Goal: Task Accomplishment & Management: Complete application form

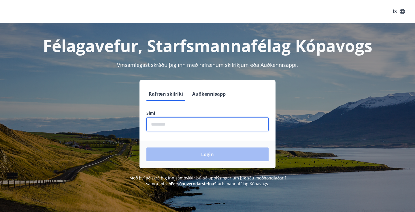
click at [189, 118] on input "phone" at bounding box center [207, 124] width 122 height 14
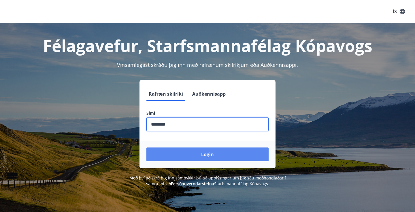
type input "********"
click at [183, 158] on button "Login" at bounding box center [207, 154] width 122 height 14
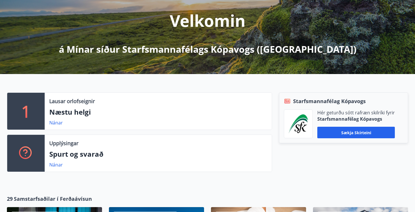
scroll to position [72, 0]
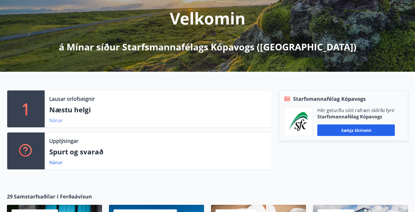
click at [56, 118] on link "Nánar" at bounding box center [56, 120] width 14 height 6
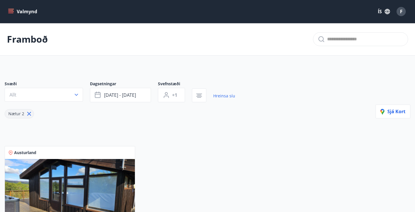
click at [20, 12] on button "Valmynd" at bounding box center [23, 11] width 33 height 10
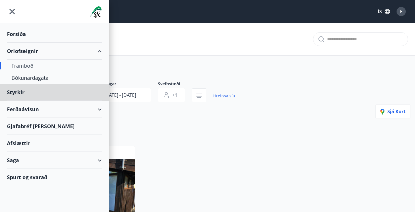
click at [22, 37] on div "Forsíða" at bounding box center [54, 34] width 95 height 17
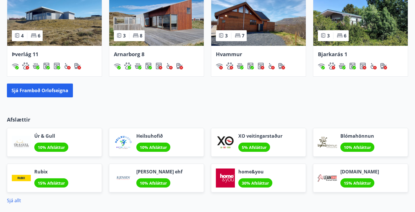
scroll to position [409, 0]
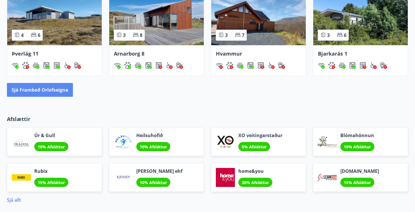
click at [54, 91] on button "Sjá framboð orlofseigna" at bounding box center [40, 90] width 66 height 14
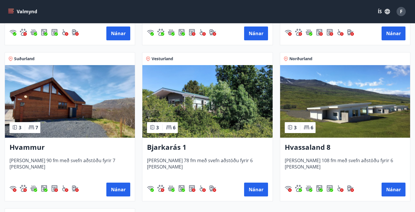
scroll to position [381, 0]
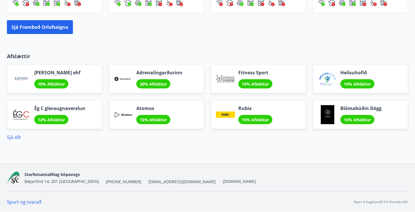
scroll to position [472, 0]
click at [11, 138] on link "Sjá allt" at bounding box center [14, 137] width 14 height 6
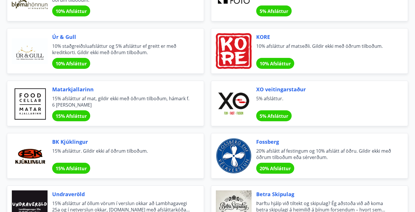
scroll to position [468, 0]
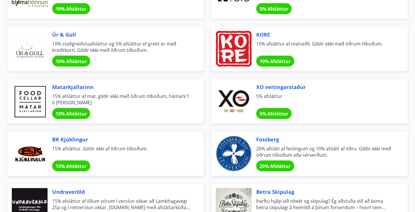
click at [75, 115] on span "15% Afsláttur" at bounding box center [71, 114] width 31 height 6
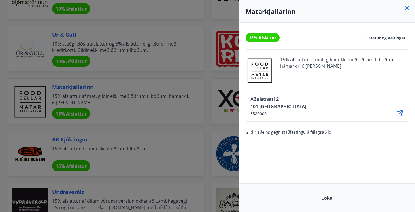
click at [203, 114] on div at bounding box center [207, 106] width 415 height 212
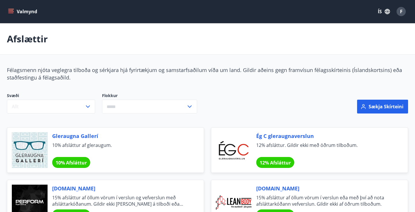
scroll to position [0, 0]
click at [10, 10] on icon "menu" at bounding box center [10, 10] width 5 height 1
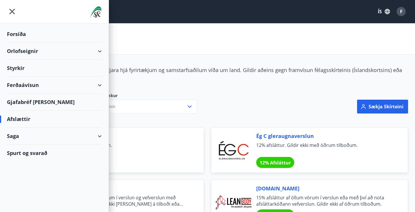
click at [32, 38] on div "Forsíða" at bounding box center [54, 34] width 95 height 17
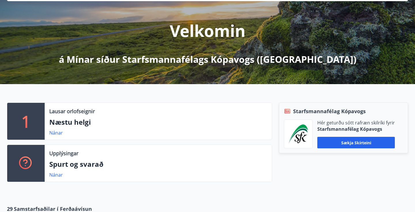
scroll to position [66, 0]
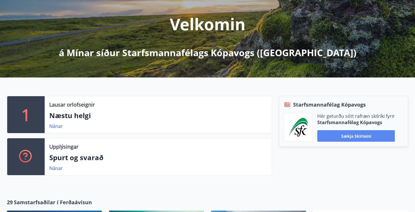
click at [330, 136] on button "Sækja skírteini" at bounding box center [355, 136] width 77 height 12
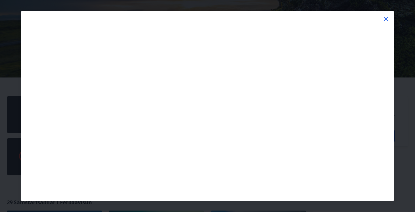
click at [387, 16] on icon at bounding box center [385, 19] width 7 height 7
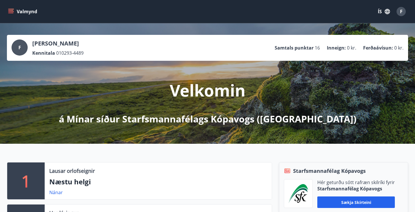
scroll to position [0, 0]
click at [11, 12] on icon "menu" at bounding box center [11, 12] width 6 height 6
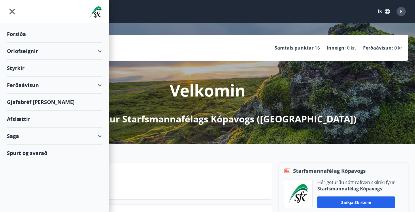
click at [46, 86] on div "Ferðaávísun" at bounding box center [54, 85] width 95 height 17
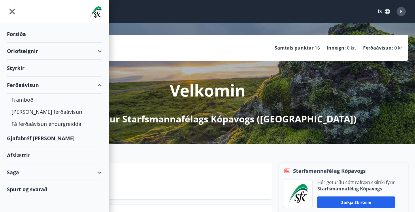
click at [27, 43] on div "Styrkir" at bounding box center [54, 34] width 95 height 17
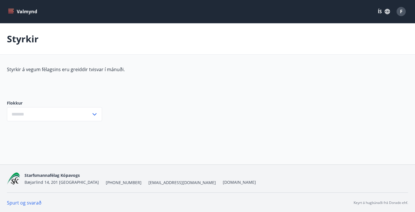
type input "***"
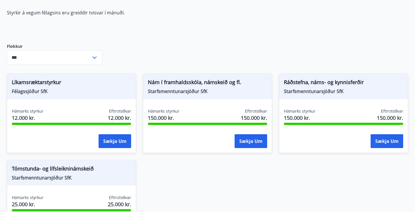
scroll to position [57, 0]
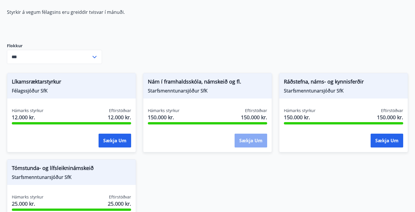
click at [255, 138] on button "Sækja um" at bounding box center [250, 141] width 33 height 14
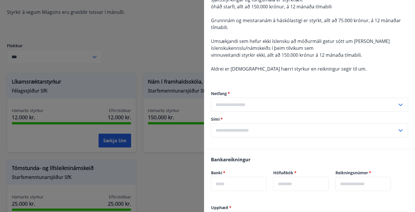
scroll to position [157, 0]
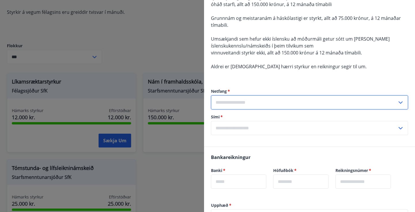
click at [245, 101] on input "text" at bounding box center [304, 102] width 186 height 14
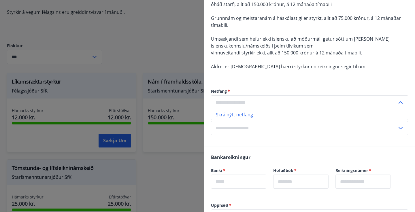
click at [166, 54] on div at bounding box center [207, 106] width 415 height 212
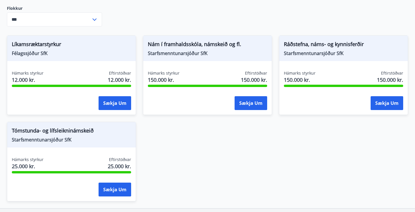
scroll to position [96, 0]
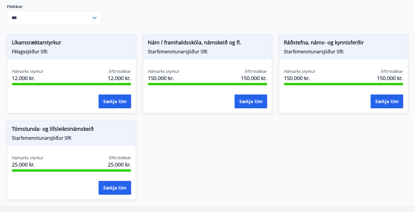
click at [25, 39] on span "Líkamsræktarstyrkur" at bounding box center [71, 44] width 119 height 10
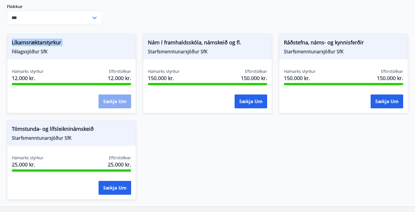
click at [108, 96] on button "Sækja um" at bounding box center [114, 101] width 33 height 14
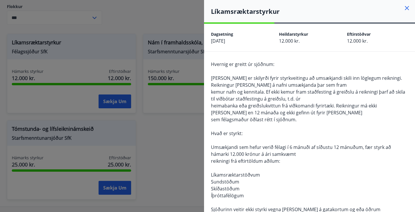
click at [216, 63] on span "Hvernig er greitt úr sjóðnum:" at bounding box center [242, 64] width 63 height 6
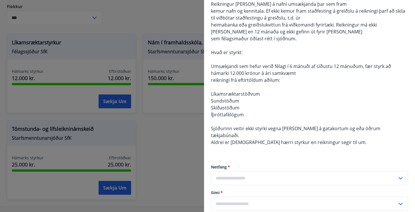
scroll to position [88, 0]
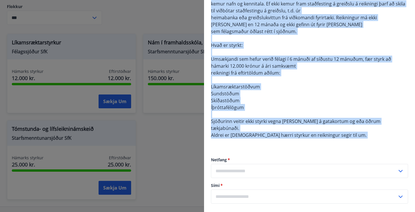
drag, startPoint x: 216, startPoint y: 63, endPoint x: 337, endPoint y: 128, distance: 137.3
click at [337, 128] on div "Hvernig er greitt úr sjóðnum: Það er skilyrði fyrir styrkveitingu að umsækjandi…" at bounding box center [309, 59] width 197 height 173
copy span "Hvernig er greitt úr sjóðnum: Það er skilyrði fyrir styrkveitingu að umsækjandi…"
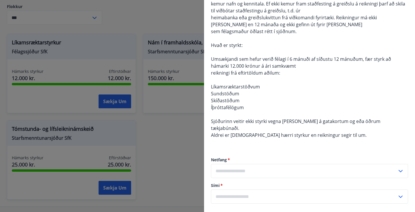
click at [179, 146] on div at bounding box center [207, 106] width 415 height 212
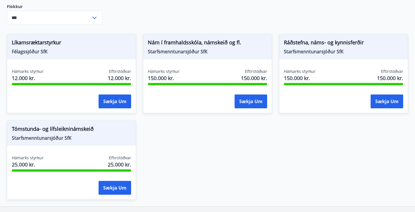
scroll to position [0, 0]
click at [46, 144] on div "Tómstunda- og lífsleikninámskeið Starfsmenntunarsjóður SfK" at bounding box center [71, 132] width 128 height 25
click at [111, 187] on button "Sækja um" at bounding box center [114, 188] width 33 height 14
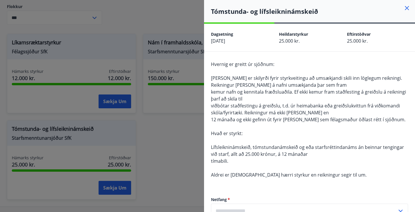
click at [210, 64] on div "Hvernig er greitt úr sjóðnum: Það er skilyrði fyrir styrkveitingu að umsækjandi…" at bounding box center [309, 153] width 211 height 203
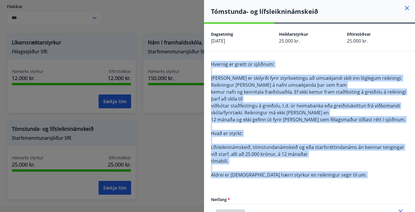
drag, startPoint x: 210, startPoint y: 64, endPoint x: 339, endPoint y: 174, distance: 169.5
click at [339, 174] on div "Hvernig er greitt úr sjóðnum: Það er skilyrði fyrir styrkveitingu að umsækjandi…" at bounding box center [309, 153] width 211 height 203
copy span "Hvernig er greitt úr sjóðnum: Það er skilyrði fyrir styrkveitingu að umsækjandi…"
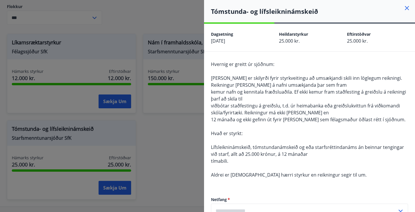
click at [161, 134] on div at bounding box center [207, 106] width 415 height 212
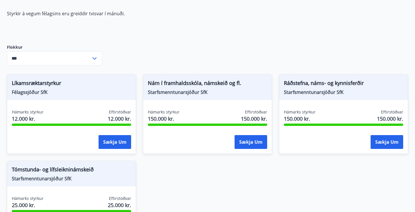
scroll to position [55, 0]
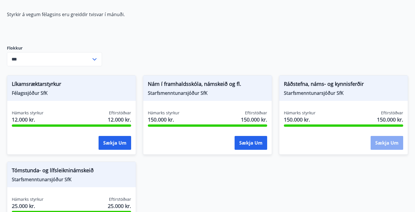
click at [373, 138] on button "Sækja um" at bounding box center [386, 143] width 33 height 14
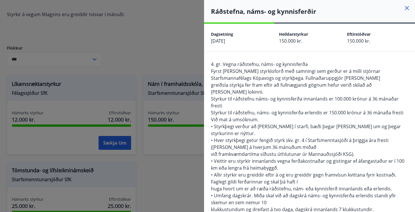
click at [210, 63] on div "4. gr. Vegna ráðstefnu, náms- og kynnisferða Fyrst er veitt styrkloforð með sam…" at bounding box center [309, 209] width 211 height 314
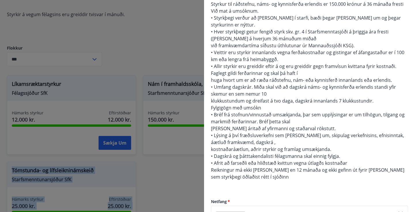
scroll to position [122, 0]
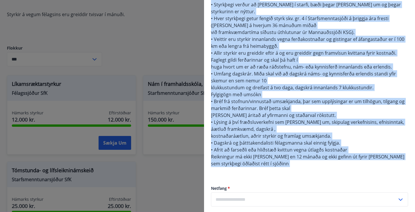
drag, startPoint x: 210, startPoint y: 63, endPoint x: 309, endPoint y: 153, distance: 132.9
click at [309, 153] on div "4. gr. Vegna ráðstefnu, náms- og kynnisferða Fyrst er veitt styrkloforð með sam…" at bounding box center [309, 87] width 211 height 314
copy span "4. gr. Vegna ráðstefnu, náms- og kynnisferða Fyrst er veitt styrkloforð með sam…"
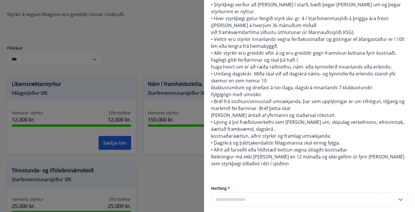
click at [168, 63] on div at bounding box center [207, 106] width 415 height 212
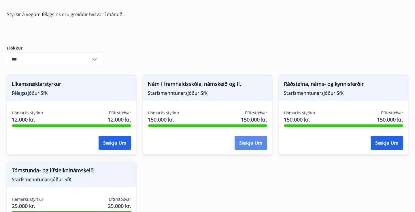
click at [239, 144] on button "Sækja um" at bounding box center [250, 143] width 33 height 14
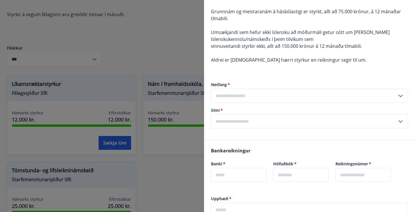
scroll to position [164, 0]
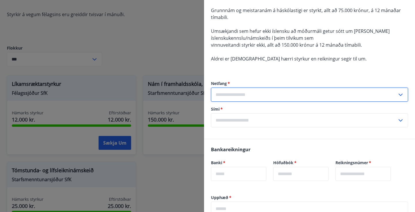
click at [249, 97] on input "text" at bounding box center [304, 95] width 186 height 14
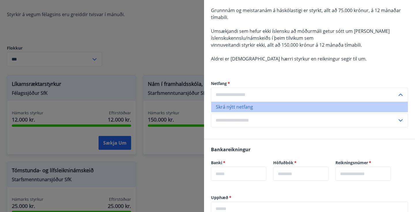
click at [239, 109] on li "Skrá nýtt netfang" at bounding box center [309, 107] width 196 height 10
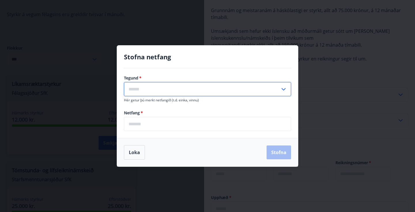
click at [158, 89] on input "text" at bounding box center [202, 89] width 156 height 14
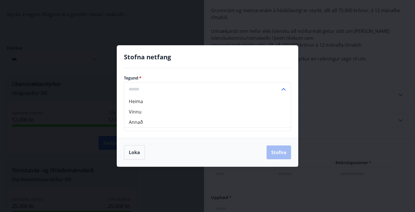
click at [157, 101] on li "Heima" at bounding box center [207, 101] width 166 height 10
type input "*****"
click at [145, 127] on input "email" at bounding box center [207, 124] width 167 height 14
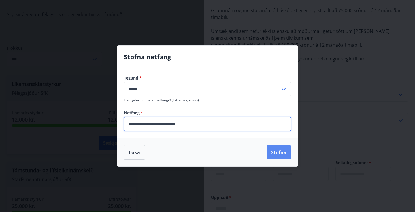
type input "**********"
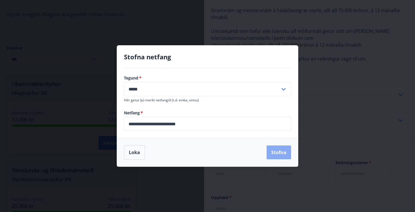
click at [272, 153] on button "Stofna" at bounding box center [278, 152] width 24 height 14
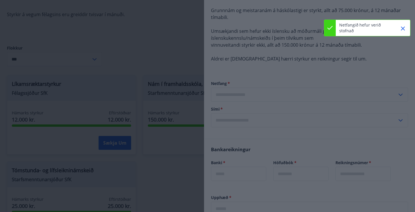
type input "**********"
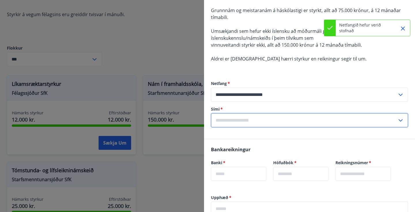
click at [403, 122] on icon at bounding box center [400, 120] width 7 height 7
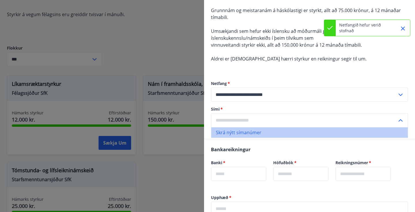
click at [230, 132] on li "Skrá nýtt símanúmer" at bounding box center [309, 132] width 196 height 10
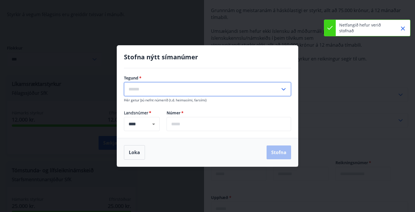
click at [152, 88] on input "text" at bounding box center [202, 89] width 156 height 14
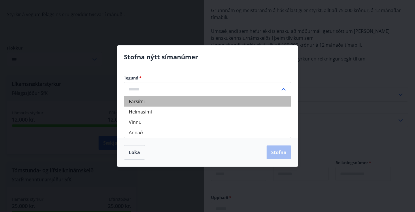
click at [151, 104] on li "Farsími" at bounding box center [207, 101] width 166 height 10
type input "*******"
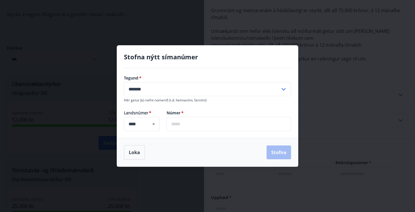
click at [179, 127] on input "text" at bounding box center [228, 124] width 124 height 14
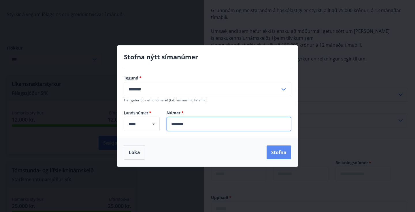
type input "*******"
click at [269, 153] on button "Stofna" at bounding box center [278, 152] width 24 height 14
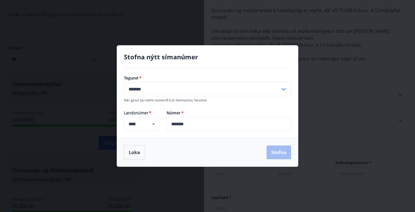
type input "**********"
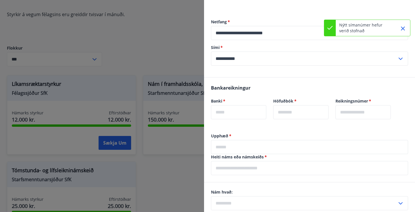
scroll to position [226, 0]
click at [238, 108] on input "text" at bounding box center [238, 112] width 55 height 14
click at [238, 150] on input "text" at bounding box center [309, 147] width 197 height 14
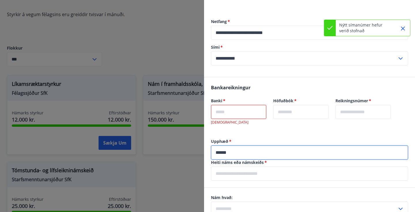
click at [242, 172] on input "text" at bounding box center [309, 173] width 197 height 14
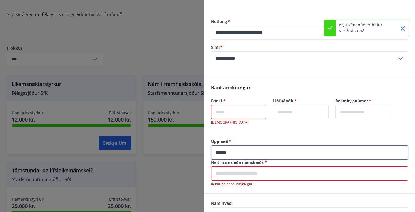
click at [221, 151] on input "******" at bounding box center [309, 152] width 197 height 14
type input "*****"
click at [242, 171] on input "text" at bounding box center [309, 173] width 197 height 14
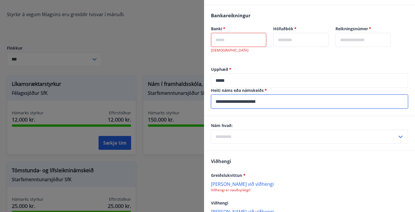
scroll to position [301, 0]
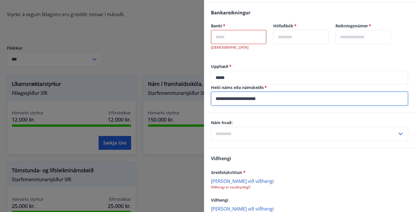
type input "**********"
click at [220, 122] on label "Nám hvað:" at bounding box center [309, 123] width 197 height 6
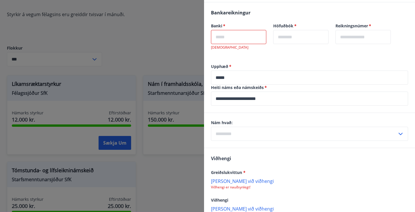
click at [224, 128] on input "text" at bounding box center [304, 134] width 186 height 14
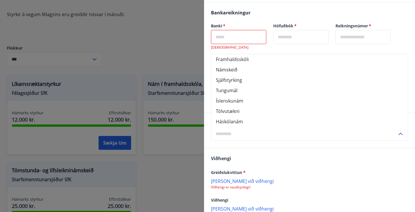
scroll to position [314, 0]
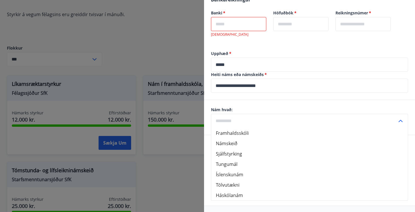
click at [239, 198] on li "Háskólanám" at bounding box center [309, 195] width 196 height 10
type input "**********"
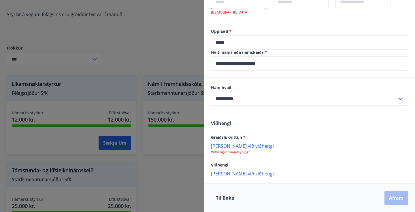
scroll to position [336, 0]
click at [230, 145] on p "Bæta við viðhengi" at bounding box center [309, 146] width 197 height 6
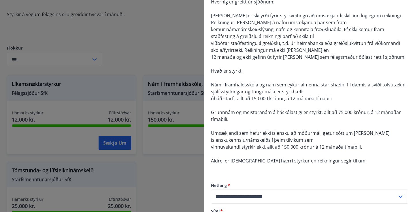
scroll to position [214, 0]
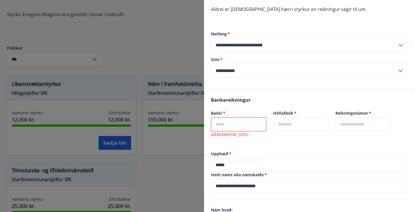
click at [250, 124] on input "text" at bounding box center [238, 124] width 55 height 14
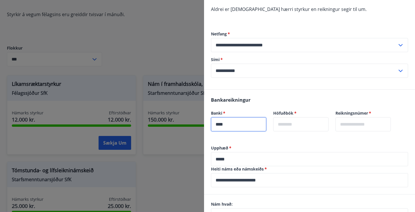
type input "****"
click at [300, 124] on input "text" at bounding box center [300, 124] width 55 height 14
type input "**"
click at [369, 124] on input "text" at bounding box center [362, 124] width 55 height 14
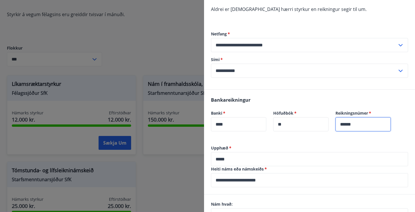
type input "******"
click at [295, 148] on label "Upphæð   *" at bounding box center [309, 148] width 197 height 6
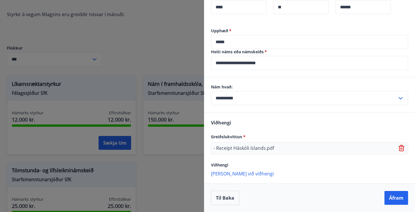
scroll to position [331, 0]
click at [392, 199] on button "Áfram" at bounding box center [396, 198] width 24 height 14
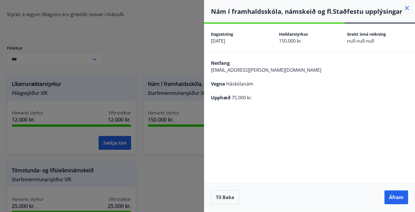
scroll to position [0, 0]
click at [392, 198] on button "Áfram" at bounding box center [396, 197] width 24 height 14
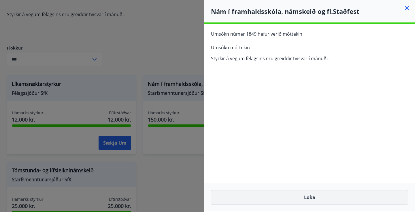
click at [299, 200] on button "Loka" at bounding box center [309, 197] width 197 height 14
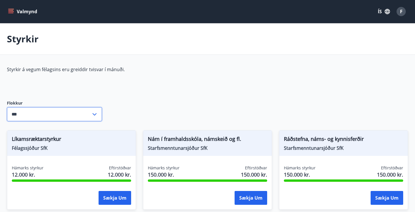
click at [45, 112] on input "***" at bounding box center [49, 114] width 84 height 14
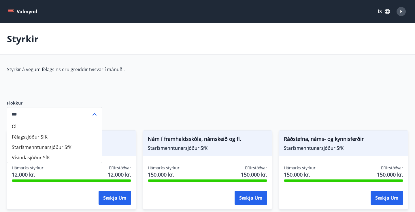
click at [49, 133] on li "Félagssjóður SfK" at bounding box center [54, 137] width 94 height 10
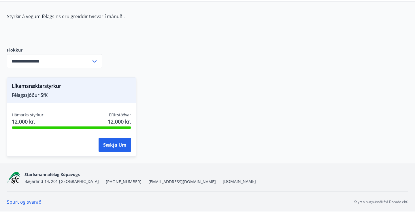
scroll to position [53, 0]
click at [62, 56] on input "**********" at bounding box center [49, 61] width 84 height 14
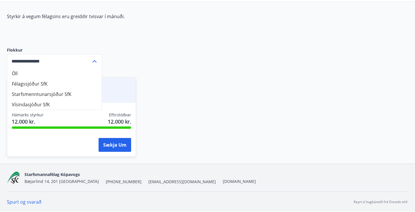
click at [49, 92] on li "Starfsmenntunarsjóður SfK" at bounding box center [54, 94] width 94 height 10
type input "**********"
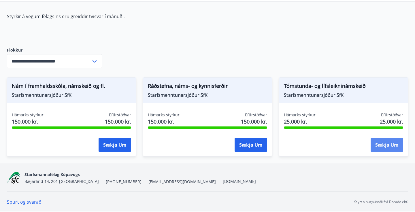
click at [374, 142] on button "Sækja um" at bounding box center [386, 145] width 33 height 14
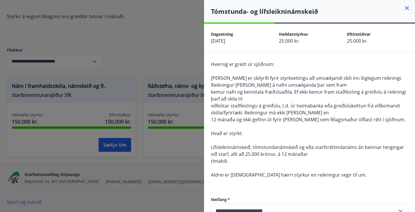
scroll to position [0, 0]
click at [163, 46] on div at bounding box center [207, 106] width 415 height 212
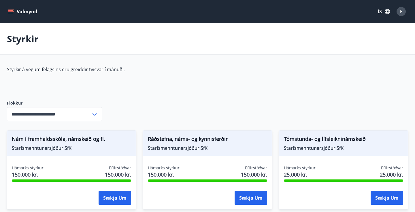
click at [15, 10] on button "Valmynd" at bounding box center [23, 11] width 33 height 10
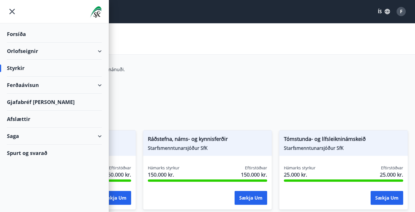
click at [34, 103] on div "Gjafabréf og kort" at bounding box center [54, 102] width 95 height 17
click at [28, 121] on div "Afslættir" at bounding box center [54, 119] width 95 height 17
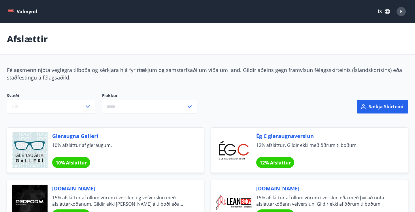
click at [26, 12] on button "Valmynd" at bounding box center [23, 11] width 33 height 10
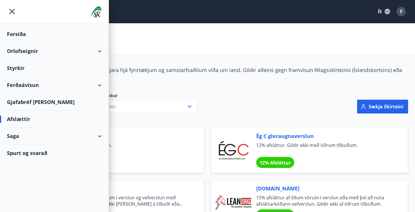
click at [32, 34] on div "Forsíða" at bounding box center [54, 34] width 95 height 17
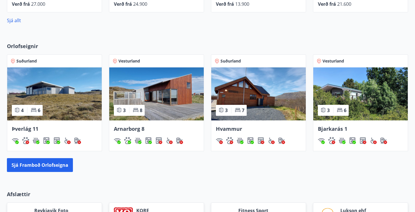
scroll to position [367, 0]
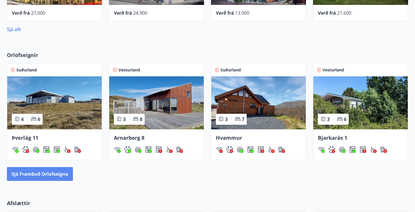
click at [53, 176] on button "Sjá framboð orlofseigna" at bounding box center [40, 174] width 66 height 14
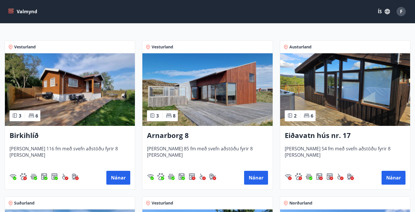
scroll to position [80, 0]
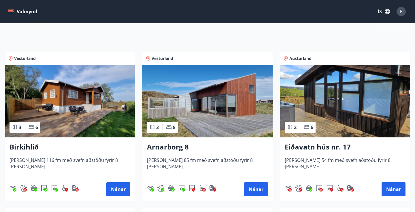
click at [303, 145] on h3 "Eiðavatn hús nr. 17" at bounding box center [344, 147] width 121 height 10
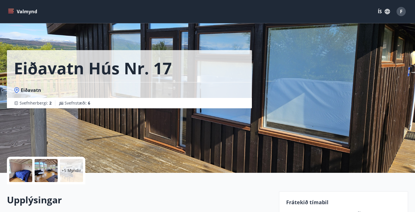
click at [24, 14] on button "Valmynd" at bounding box center [23, 11] width 33 height 10
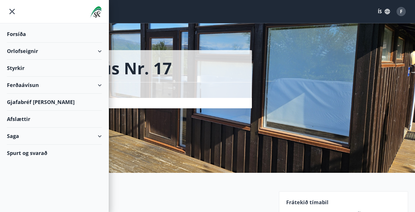
click at [37, 100] on div "Gjafabréf og kort" at bounding box center [54, 102] width 95 height 17
click at [13, 38] on div "Forsíða" at bounding box center [54, 34] width 95 height 17
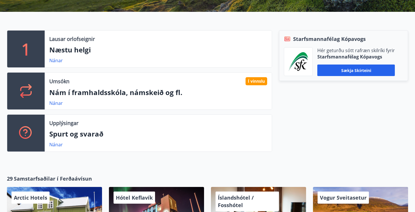
scroll to position [138, 0]
